Goal: Transaction & Acquisition: Purchase product/service

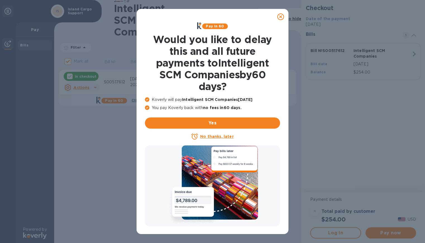
click at [280, 18] on icon at bounding box center [280, 16] width 7 height 7
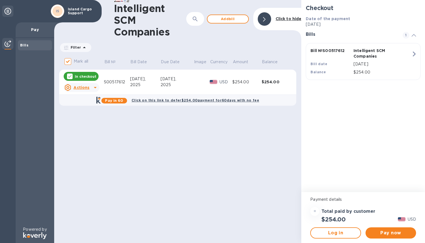
click at [394, 226] on div "Pay now" at bounding box center [390, 233] width 55 height 16
click at [388, 236] on button "Pay now" at bounding box center [391, 232] width 51 height 11
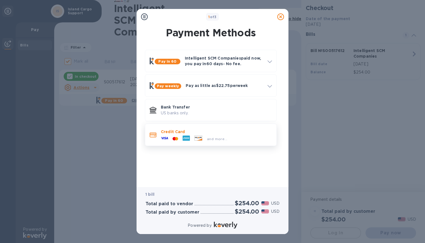
click at [171, 137] on div at bounding box center [175, 138] width 10 height 5
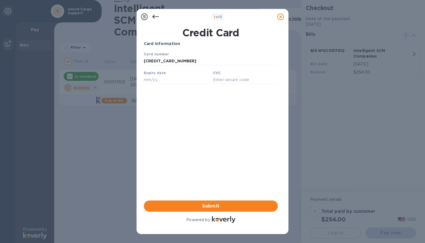
type input "5591 1600 1467 4507"
type input "10/26"
type input "072"
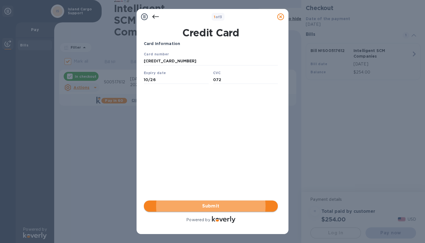
click at [220, 209] on button "Submit" at bounding box center [211, 205] width 134 height 11
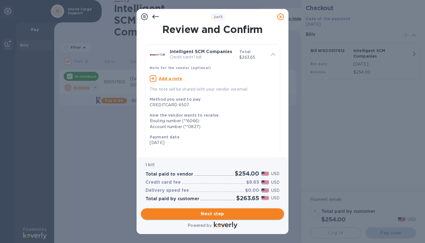
click at [215, 214] on span "Next step" at bounding box center [212, 213] width 134 height 7
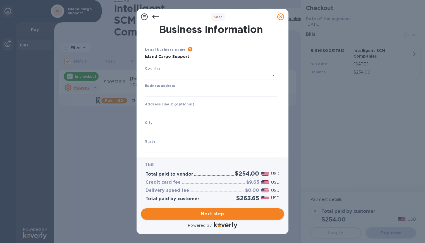
type input "United States"
click at [167, 89] on input "Business address" at bounding box center [211, 91] width 132 height 8
type input "12900 Simms Avenue"
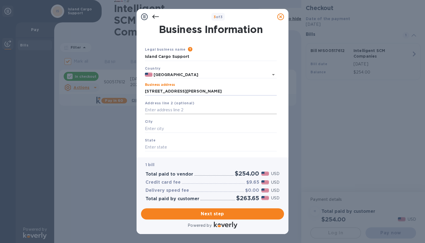
click at [162, 112] on input "text" at bounding box center [211, 110] width 132 height 8
click at [159, 126] on input "text" at bounding box center [211, 128] width 132 height 8
type input "h"
type input "Hawthorne"
type input "California"
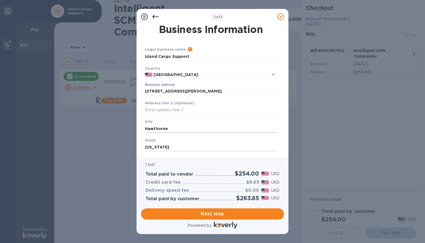
scroll to position [30, 0]
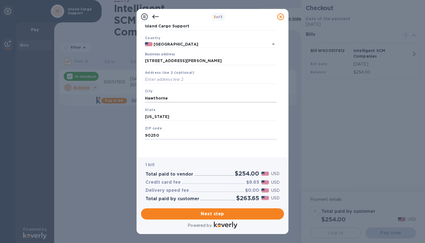
type input "90250"
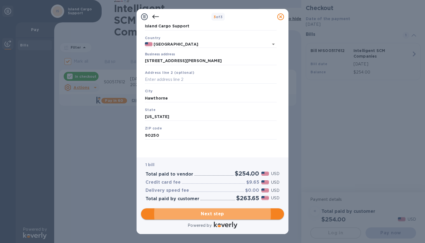
click at [205, 210] on span "Next step" at bounding box center [212, 213] width 134 height 7
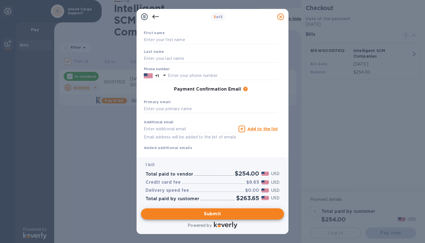
scroll to position [0, 0]
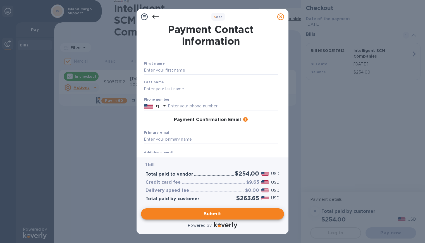
click at [176, 66] on div "First name" at bounding box center [211, 67] width 139 height 19
click at [175, 68] on input "text" at bounding box center [211, 70] width 134 height 8
type input "a"
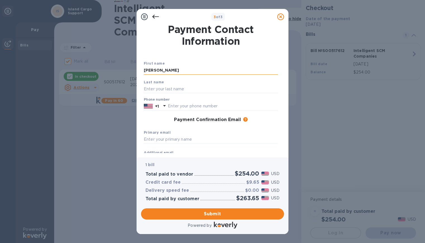
type input "Andrew"
type input "ena"
click at [149, 106] on img at bounding box center [148, 106] width 9 height 6
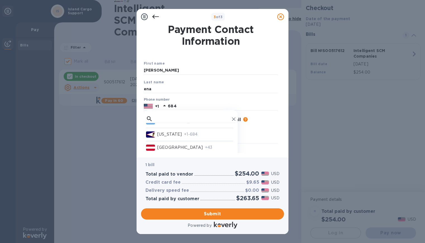
scroll to position [140, 0]
click at [176, 145] on p "American Samoa" at bounding box center [169, 147] width 25 height 6
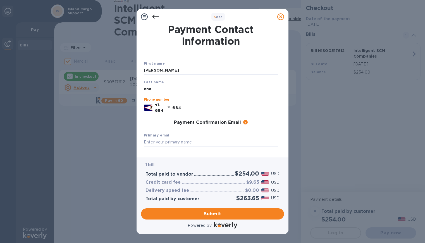
click at [207, 107] on input "684" at bounding box center [225, 107] width 106 height 8
type input "6847331718"
click at [183, 140] on input "text" at bounding box center [211, 142] width 134 height 8
click at [176, 142] on input "text" at bounding box center [211, 142] width 134 height 8
paste input "asmao@hotmail.com"
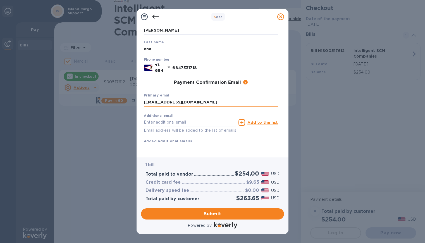
scroll to position [47, 0]
type input "asmao@hotmail.com"
click at [187, 118] on input "text" at bounding box center [190, 122] width 92 height 8
paste input "gabrielle.vollrath@icargosupport.com"
type input "gabrielle.vollrath@icargosupport.com"
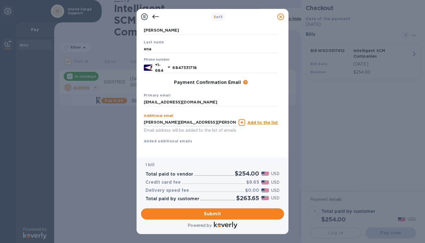
click at [250, 120] on u "Add to the list" at bounding box center [262, 122] width 30 height 4
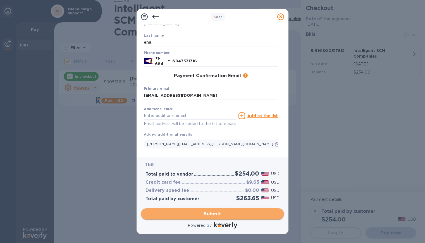
click at [209, 211] on span "Submit" at bounding box center [212, 213] width 134 height 7
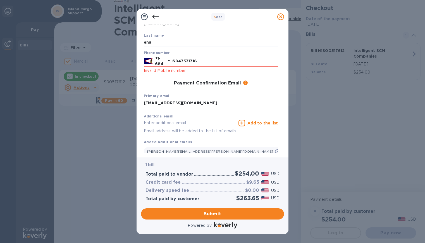
scroll to position [19, 0]
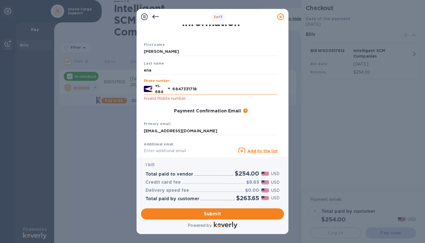
click at [180, 90] on input "6847331718" at bounding box center [225, 89] width 106 height 8
type input "7331718"
click at [214, 215] on span "Submit" at bounding box center [212, 213] width 134 height 7
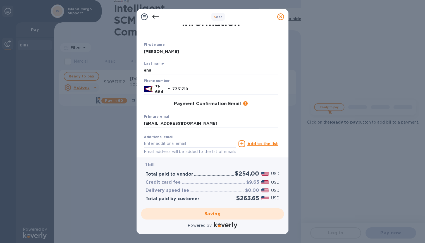
checkbox input "false"
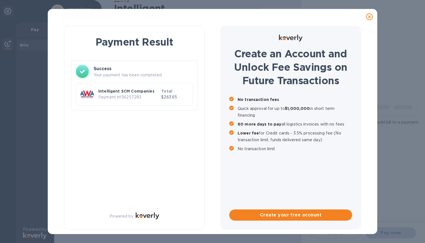
scroll to position [0, 0]
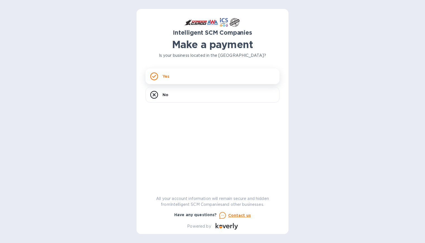
click at [186, 77] on div "Yes" at bounding box center [212, 76] width 134 height 16
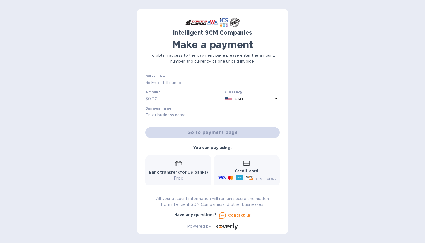
click at [181, 73] on div "Intelligent SCM Companies Make a payment To obtain access to the payment page p…" at bounding box center [212, 123] width 134 height 211
click at [175, 83] on input "text" at bounding box center [215, 83] width 130 height 8
click at [166, 82] on input "text" at bounding box center [215, 83] width 130 height 8
type input "S00510578"
type input "3,200"
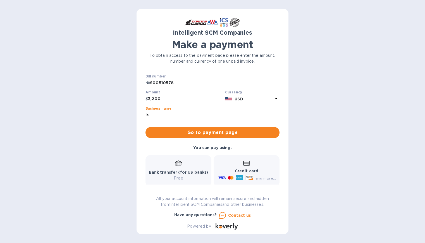
type input "Island Cargo Support"
click at [168, 100] on input "3,200" at bounding box center [185, 99] width 75 height 8
type input "3,200.00"
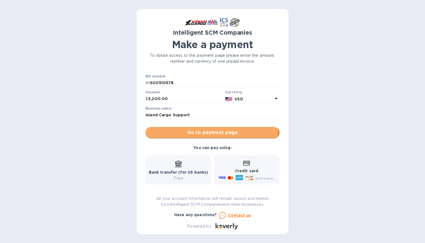
click at [175, 133] on span "Go to payment page" at bounding box center [212, 132] width 125 height 7
